Goal: Information Seeking & Learning: Learn about a topic

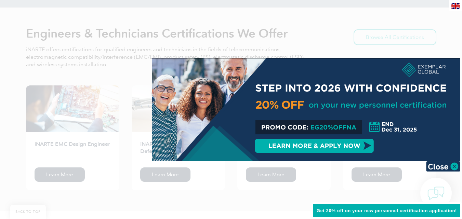
scroll to position [861, 0]
click at [451, 167] on img at bounding box center [443, 166] width 34 height 10
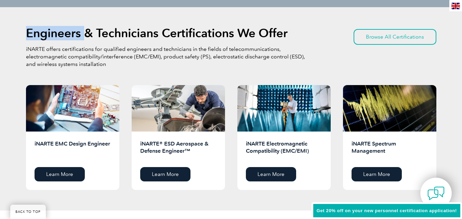
click at [451, 167] on div "Engineers & Technicians Certifications We Offer iNARTE offers certifications fo…" at bounding box center [231, 109] width 462 height 204
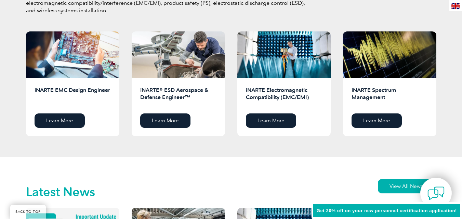
scroll to position [912, 0]
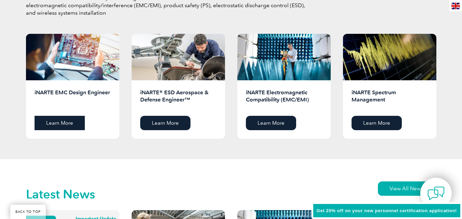
click at [69, 123] on link "Learn More" at bounding box center [60, 123] width 50 height 14
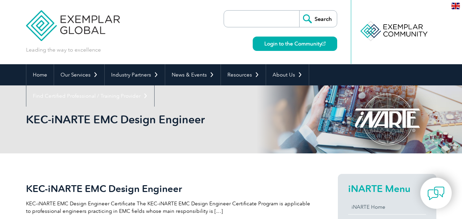
click at [251, 14] on input "search" at bounding box center [263, 19] width 72 height 16
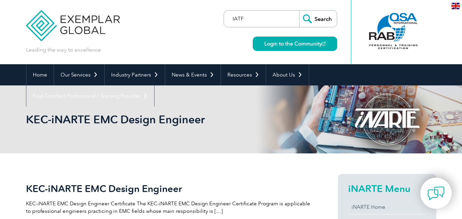
type input "IATF"
click at [299, 11] on input "Search" at bounding box center [318, 19] width 38 height 16
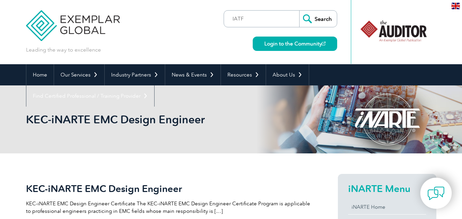
click at [398, 32] on div at bounding box center [393, 31] width 68 height 38
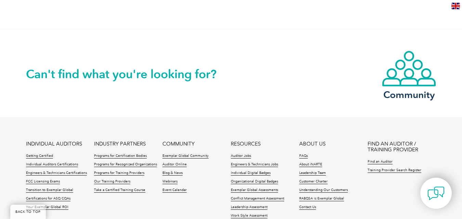
scroll to position [580, 0]
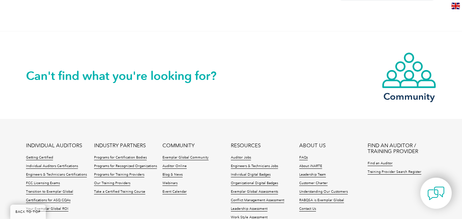
click at [185, 70] on h2 "Can't find what you're looking for?" at bounding box center [128, 75] width 205 height 11
